Goal: Participate in discussion: Engage in conversation with other users on a specific topic

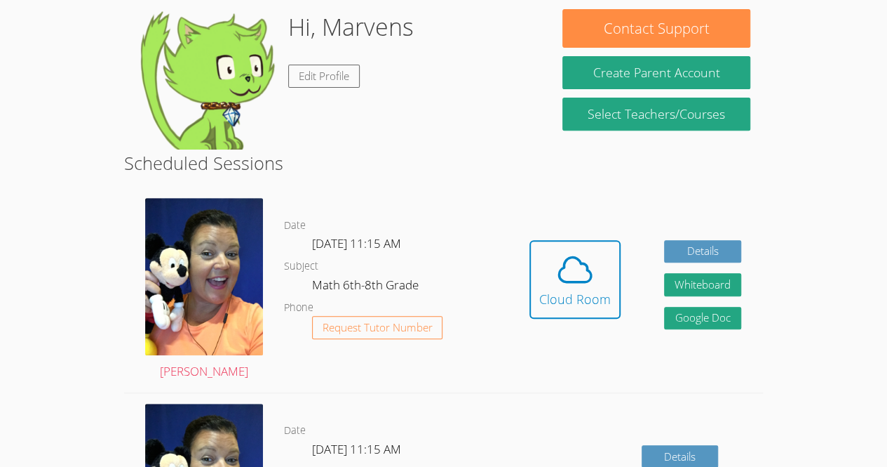
scroll to position [239, 0]
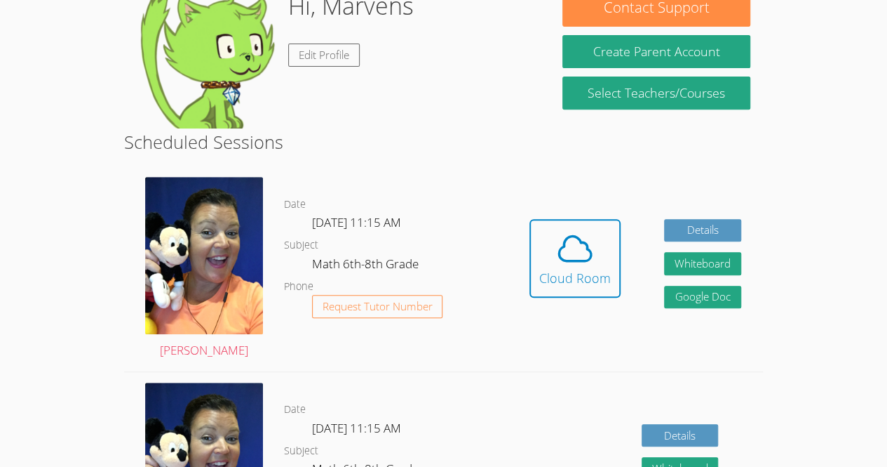
click at [542, 337] on div "Hidden Cloud Room Details Whiteboard Hidden Google Doc" at bounding box center [635, 268] width 255 height 204
click at [561, 259] on icon at bounding box center [575, 248] width 32 height 25
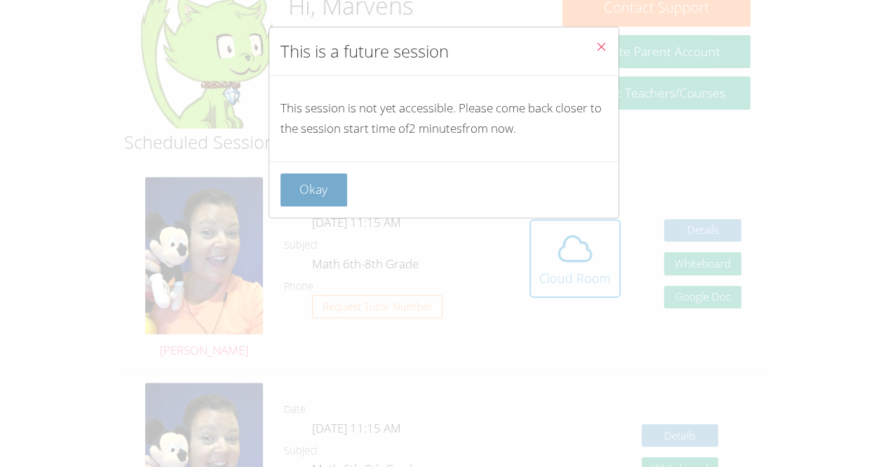
click at [314, 194] on button "Okay" at bounding box center [314, 189] width 67 height 33
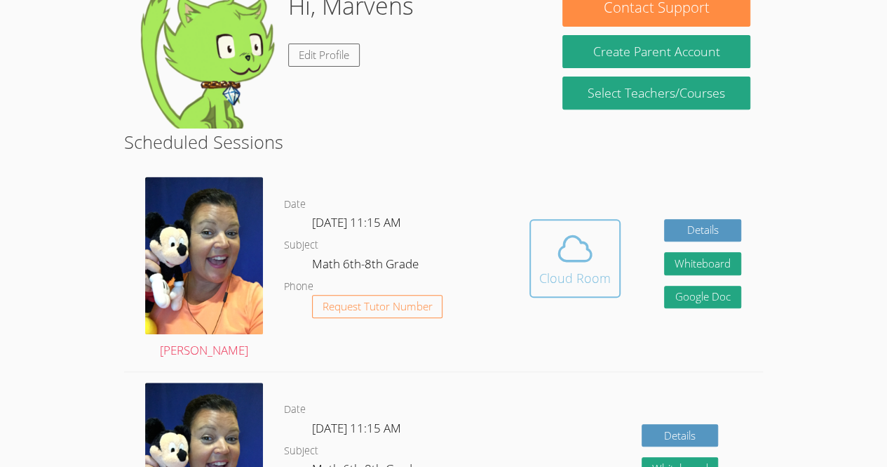
click at [574, 271] on div "Cloud Room" at bounding box center [575, 278] width 72 height 20
click at [582, 260] on icon at bounding box center [575, 248] width 32 height 25
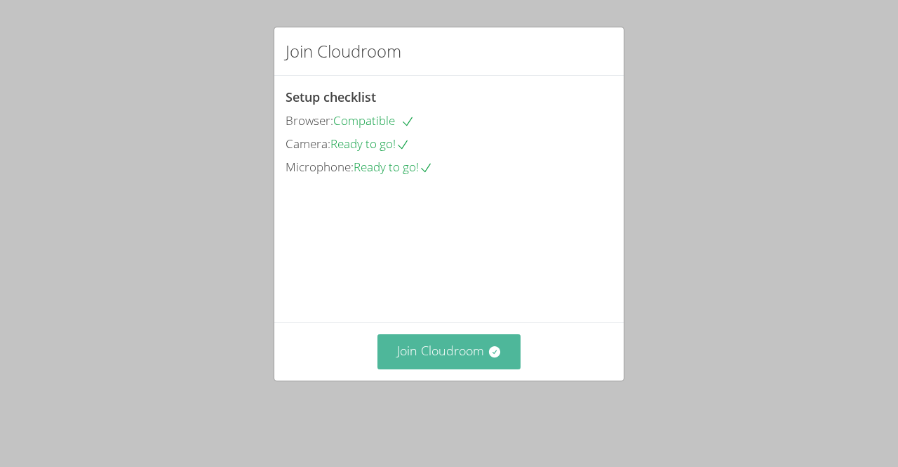
click at [415, 368] on button "Join Cloudroom" at bounding box center [449, 351] width 144 height 34
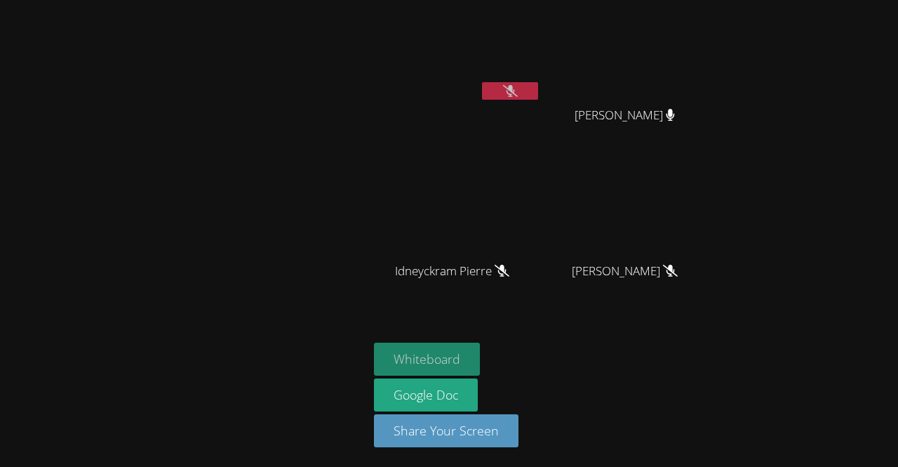
click at [442, 357] on button "Whiteboard" at bounding box center [427, 358] width 106 height 33
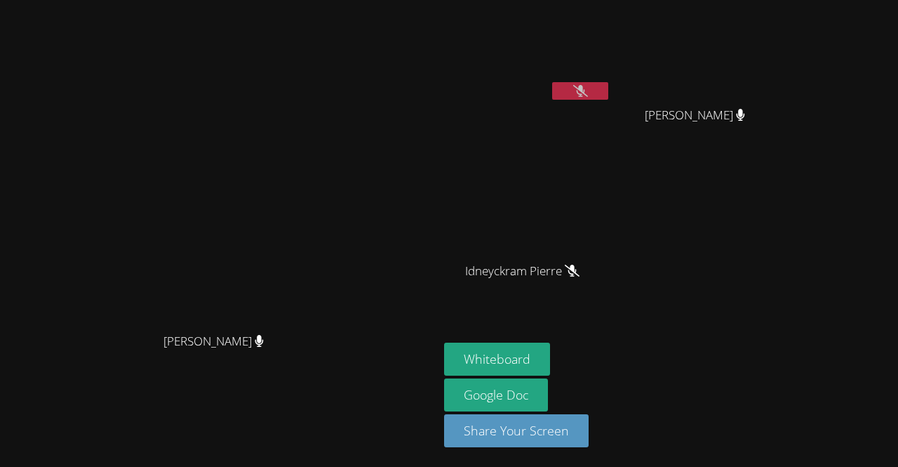
click at [588, 89] on icon at bounding box center [580, 91] width 15 height 12
click at [611, 81] on video at bounding box center [527, 53] width 167 height 94
click at [588, 85] on icon at bounding box center [580, 91] width 15 height 12
click at [588, 86] on icon at bounding box center [580, 91] width 15 height 12
click at [608, 92] on button at bounding box center [580, 91] width 56 height 18
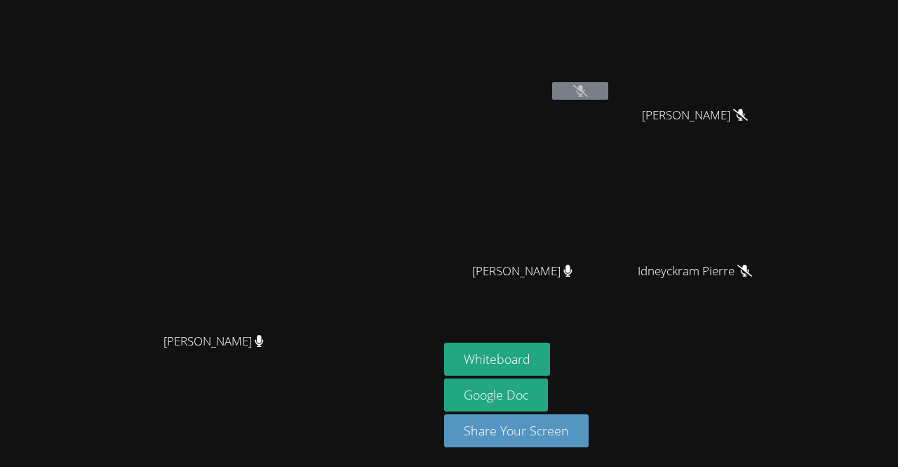
click at [588, 86] on icon at bounding box center [580, 91] width 15 height 12
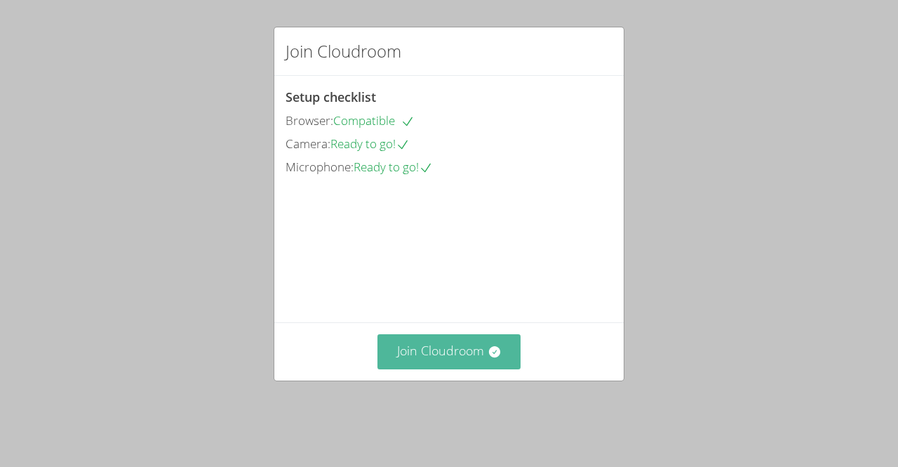
click at [452, 368] on button "Join Cloudroom" at bounding box center [449, 351] width 144 height 34
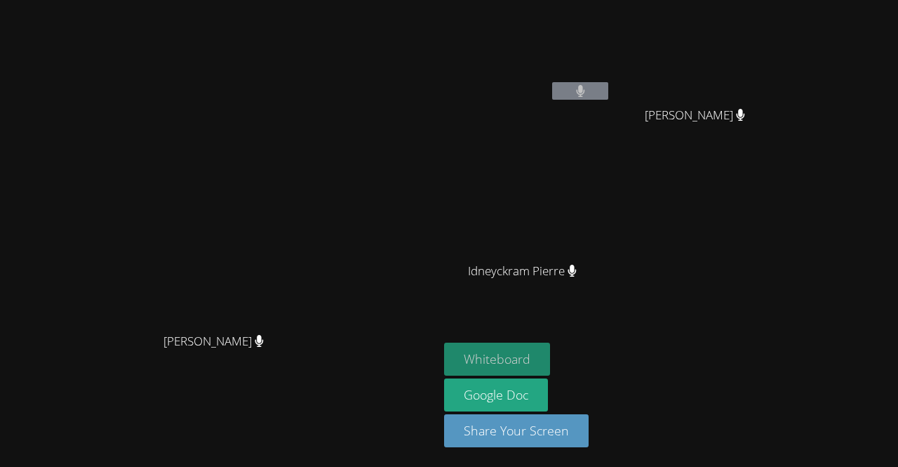
click at [550, 353] on button "Whiteboard" at bounding box center [497, 358] width 106 height 33
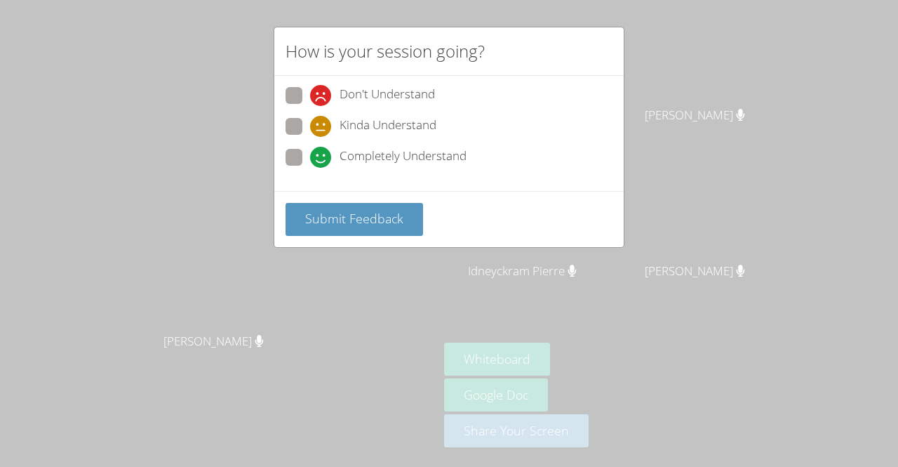
click at [310, 168] on span at bounding box center [310, 168] width 0 height 0
click at [310, 149] on input "Completely Understand" at bounding box center [316, 155] width 12 height 12
radio input "true"
drag, startPoint x: 153, startPoint y: 274, endPoint x: 205, endPoint y: 278, distance: 52.0
click at [190, 275] on div "How is your session going? Don't Understand Kinda Understand Completely Underst…" at bounding box center [449, 233] width 898 height 467
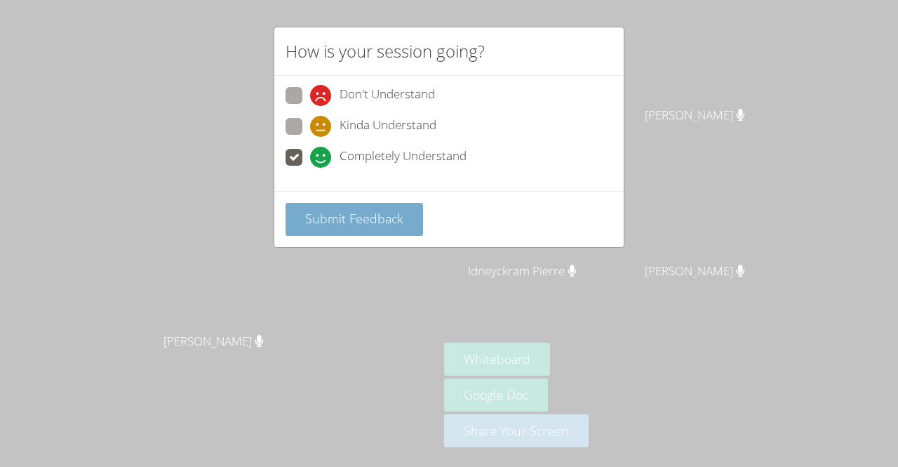
click at [338, 210] on span "Submit Feedback" at bounding box center [354, 218] width 98 height 17
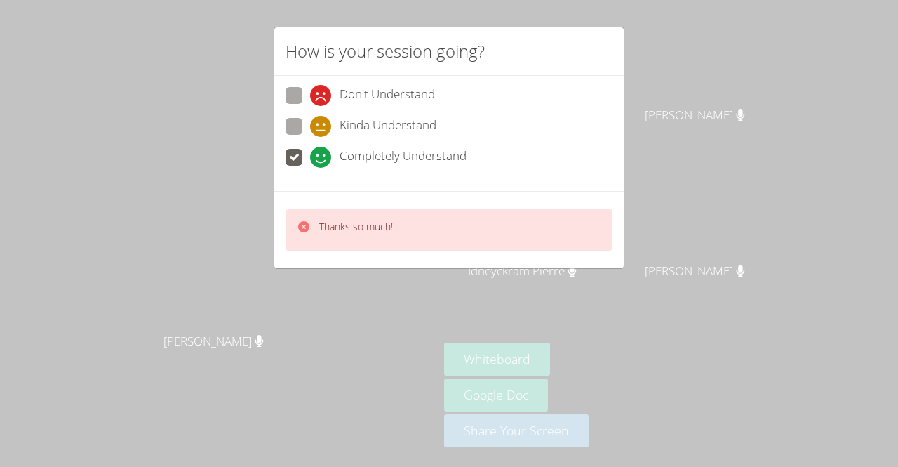
click at [376, 220] on p "Thanks so much!" at bounding box center [356, 227] width 74 height 14
click at [290, 115] on div "Don't Understand Kinda Understand Completely Understand" at bounding box center [449, 130] width 327 height 87
